Goal: Information Seeking & Learning: Learn about a topic

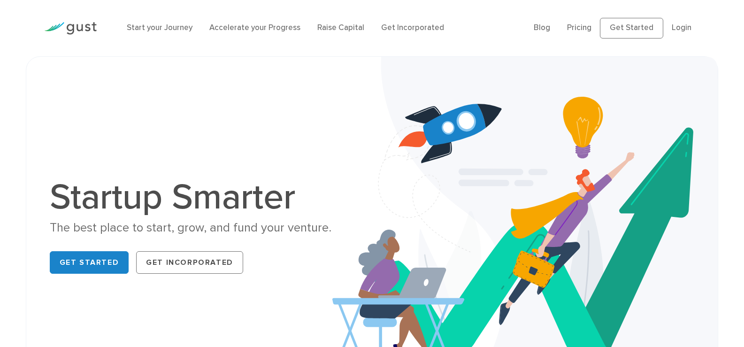
click at [146, 212] on h1 "Startup Smarter" at bounding box center [208, 197] width 316 height 36
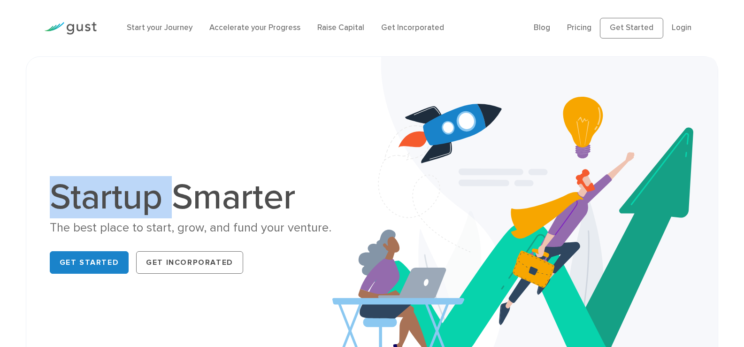
click at [146, 212] on h1 "Startup Smarter" at bounding box center [208, 197] width 316 height 36
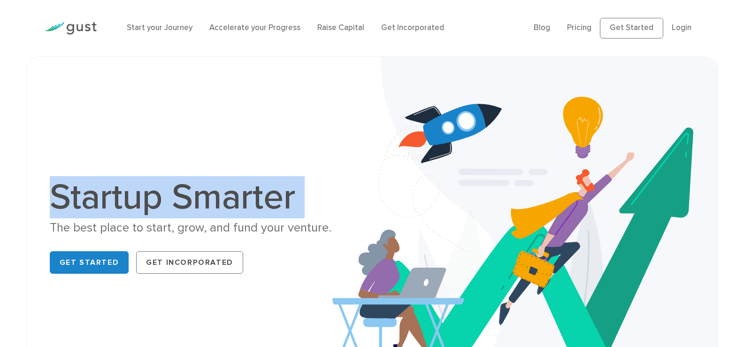
click at [146, 212] on h1 "Startup Smarter" at bounding box center [208, 197] width 316 height 36
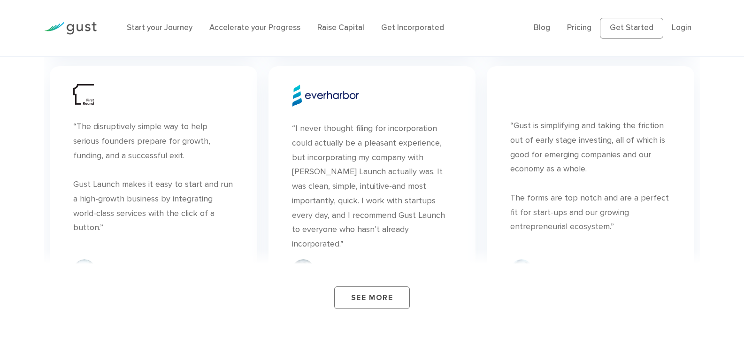
scroll to position [3491, 0]
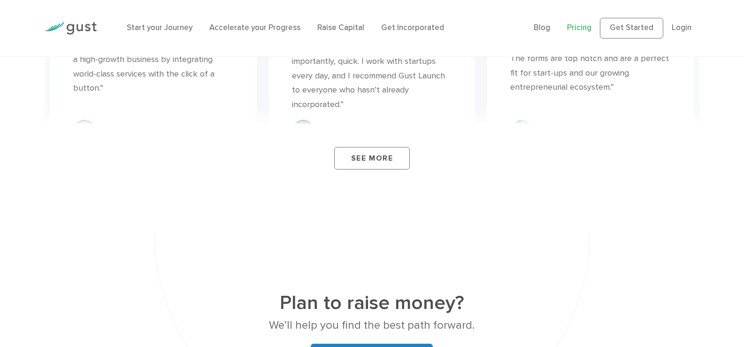
click at [580, 27] on link "Pricing" at bounding box center [579, 27] width 24 height 9
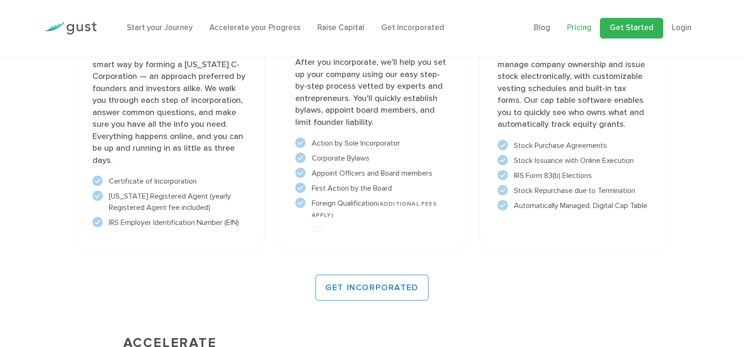
scroll to position [912, 0]
